Goal: Task Accomplishment & Management: Use online tool/utility

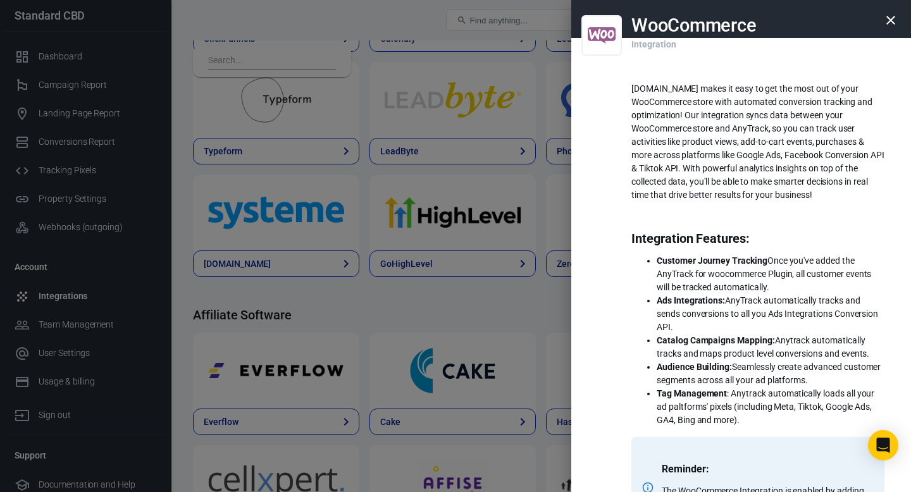
click at [896, 29] on button "button" at bounding box center [891, 20] width 30 height 30
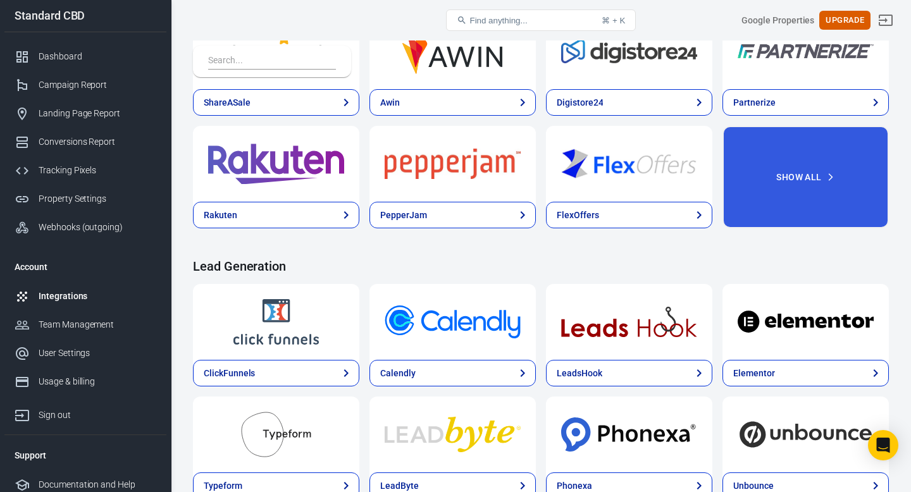
scroll to position [475, 0]
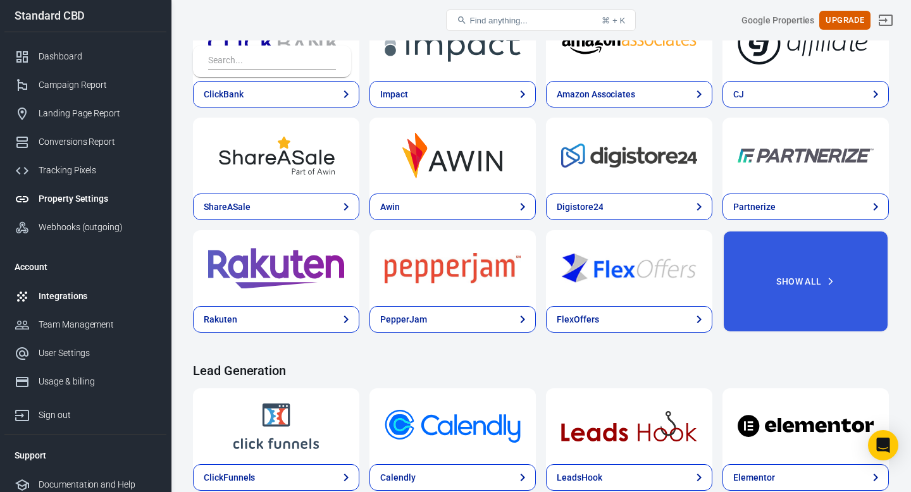
click at [93, 194] on div "Property Settings" at bounding box center [98, 198] width 118 height 13
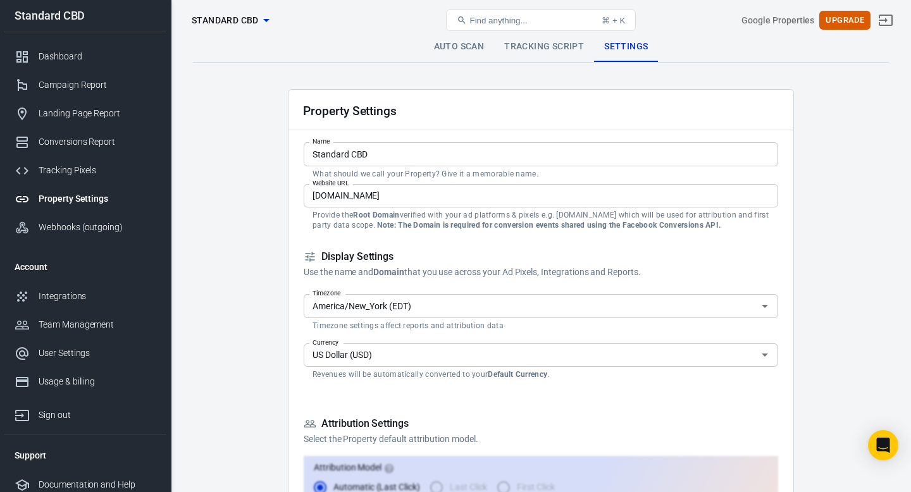
click at [514, 49] on link "Tracking Script" at bounding box center [544, 47] width 100 height 30
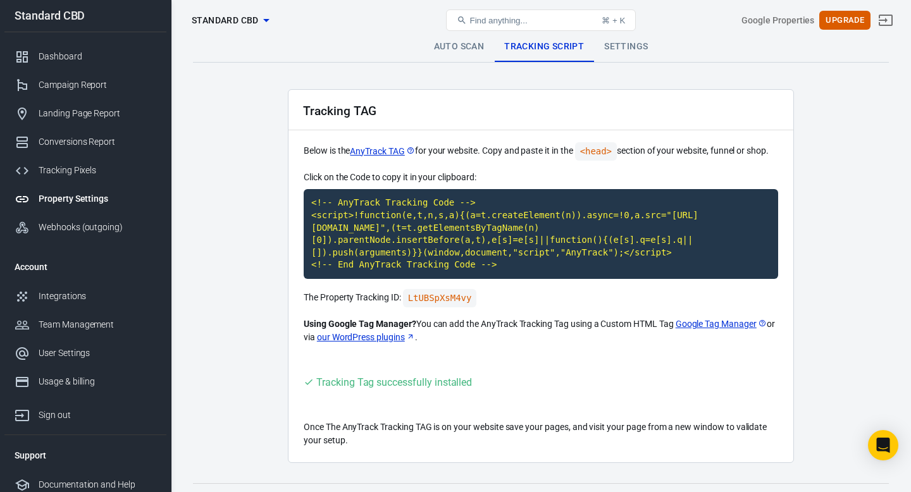
click at [482, 53] on link "Auto Scan" at bounding box center [459, 47] width 71 height 30
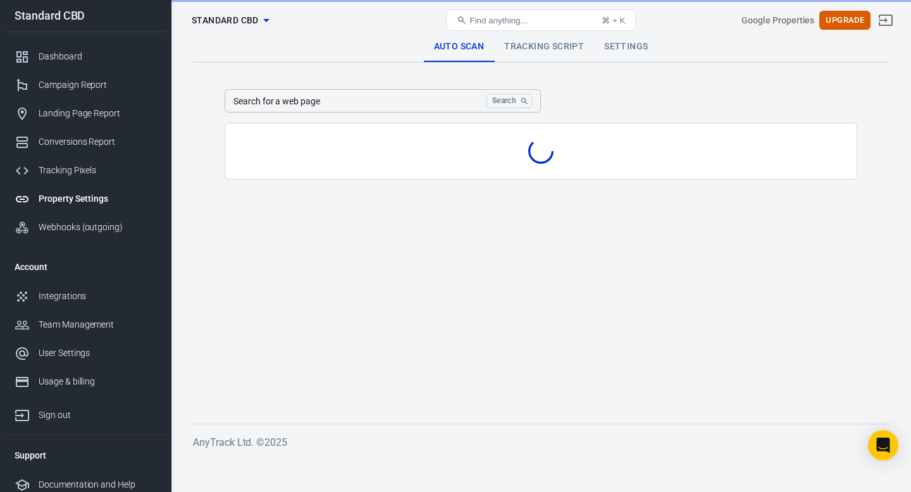
click at [534, 50] on link "Tracking Script" at bounding box center [544, 47] width 100 height 30
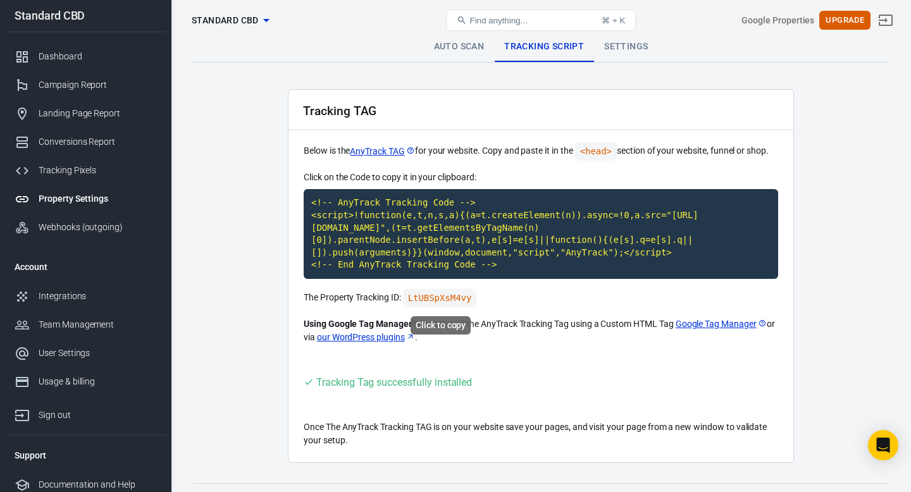
click at [423, 296] on code "LtUBSpXsM4vy" at bounding box center [440, 298] width 74 height 18
